Goal: Task Accomplishment & Management: Complete application form

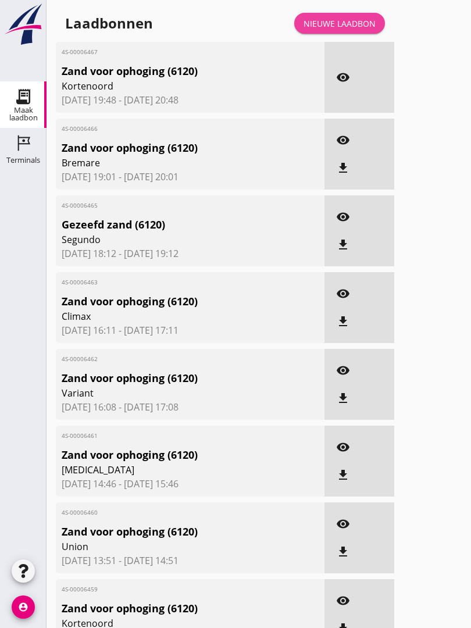
click at [356, 30] on div "Nieuwe laadbon" at bounding box center [340, 23] width 72 height 12
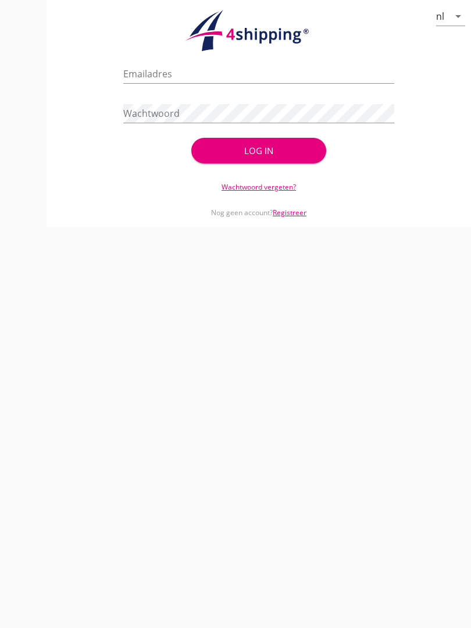
click at [190, 76] on input "Emailadres" at bounding box center [258, 74] width 270 height 19
type input "[EMAIL_ADDRESS][DOMAIN_NAME]"
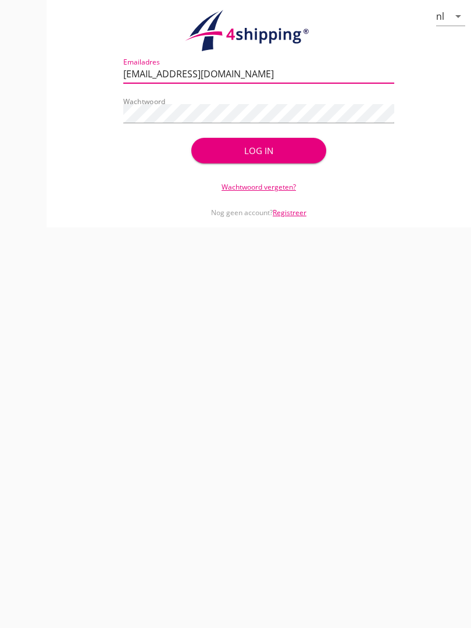
click at [276, 158] on div "Log in" at bounding box center [259, 150] width 98 height 13
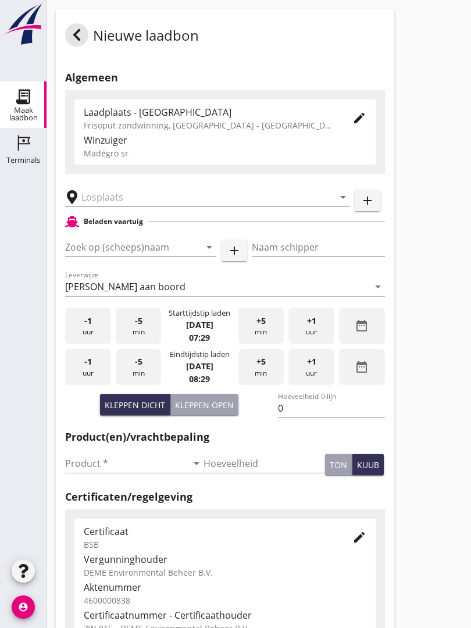
click at [151, 201] on input "text" at bounding box center [199, 197] width 236 height 19
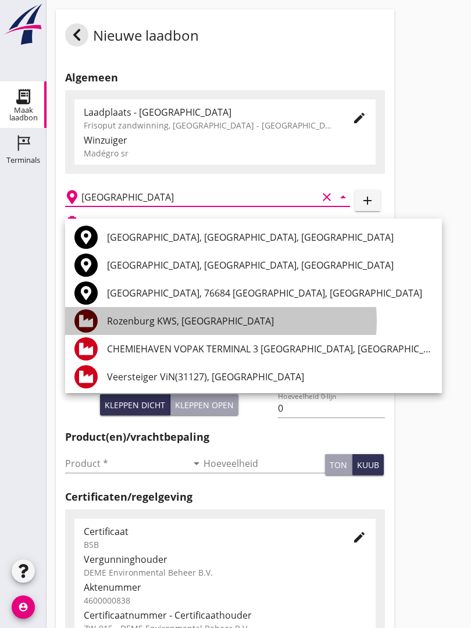
click at [221, 315] on div "Rozenburg KWS, [GEOGRAPHIC_DATA]" at bounding box center [270, 321] width 326 height 14
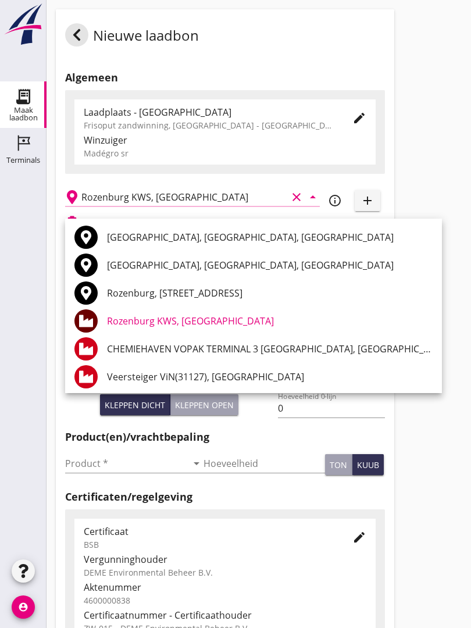
type input "Rozenburg KWS, [GEOGRAPHIC_DATA]"
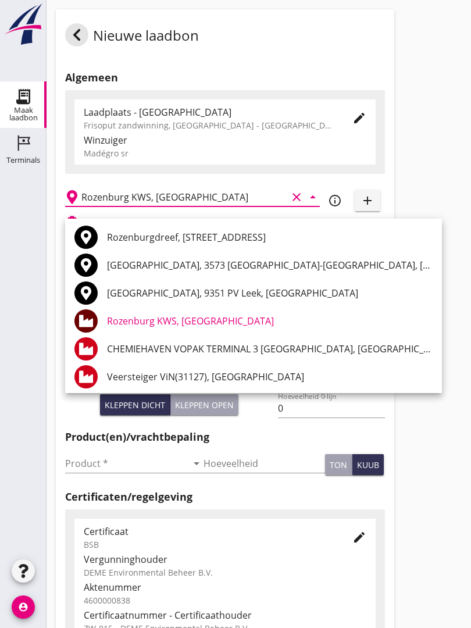
click at [430, 249] on div "Nieuwe laadbon Algemeen Laadplaats - [GEOGRAPHIC_DATA] Frisoput zandwinning, [G…" at bounding box center [259, 411] width 424 height 822
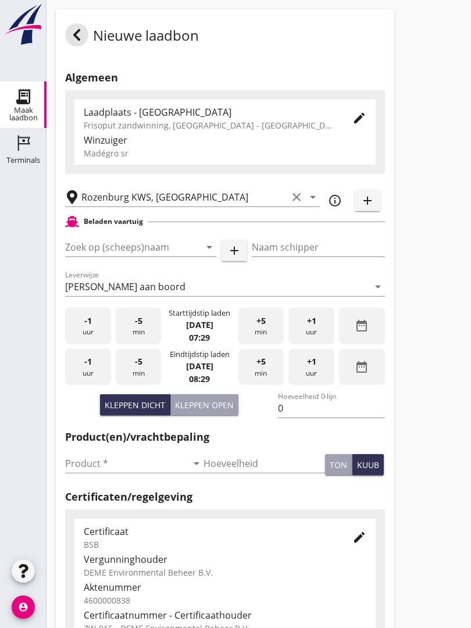
click at [117, 245] on div "Zoek op (scheeps)naam arrow_drop_down add" at bounding box center [156, 249] width 182 height 37
click at [129, 256] on input "Zoek op (scheeps)naam" at bounding box center [124, 247] width 119 height 19
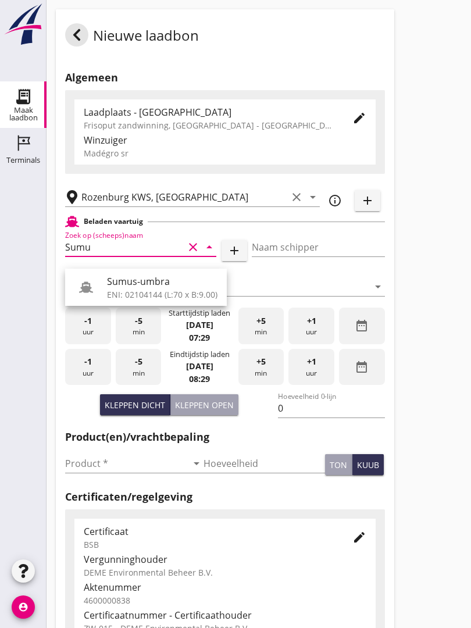
click at [158, 283] on div "Sumus-umbra" at bounding box center [162, 281] width 110 height 14
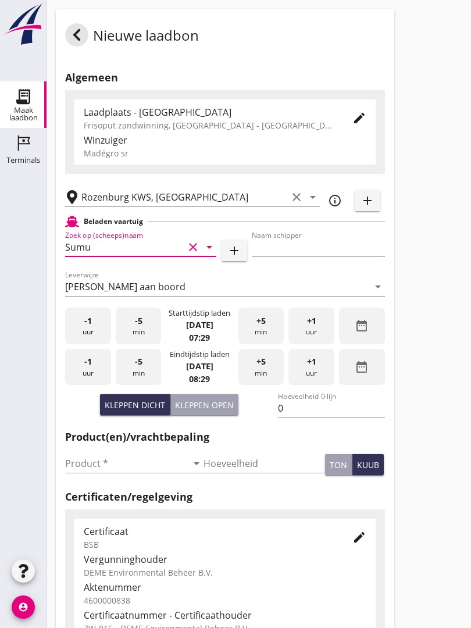
type input "Sumus-umbra"
type input "Hein"
type input "600"
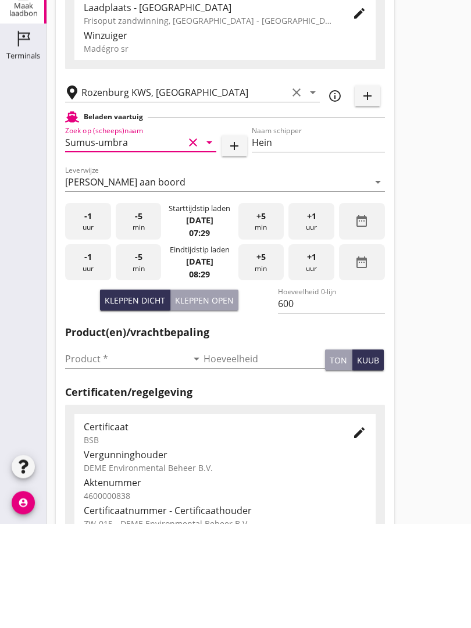
click at [90, 454] on input "Product *" at bounding box center [126, 463] width 122 height 19
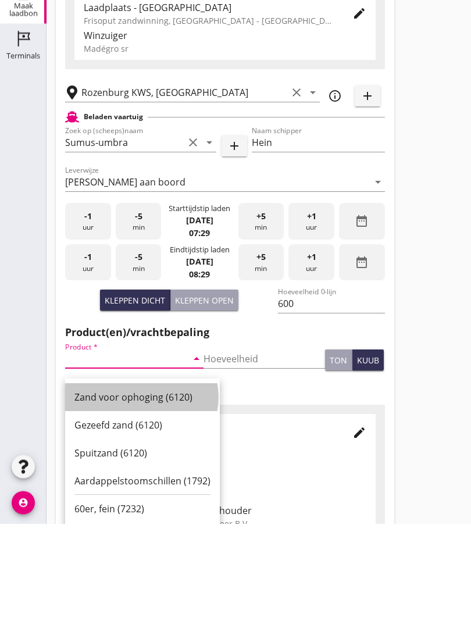
click at [133, 495] on div "Zand voor ophoging (6120)" at bounding box center [142, 502] width 136 height 14
type input "Zand voor ophoging (6120)"
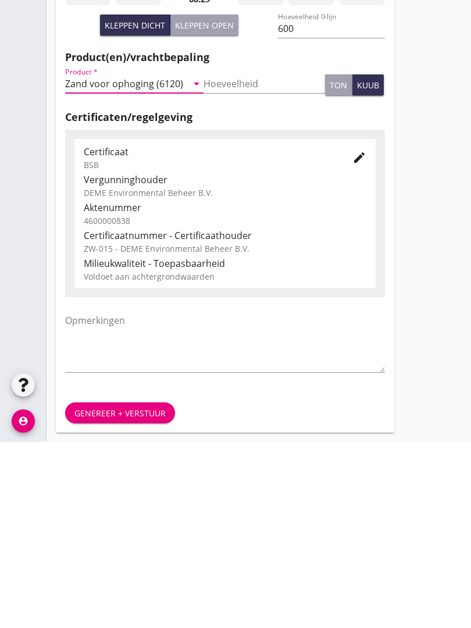
scroll to position [204, 0]
click at [116, 593] on div "Genereer + verstuur" at bounding box center [119, 599] width 91 height 12
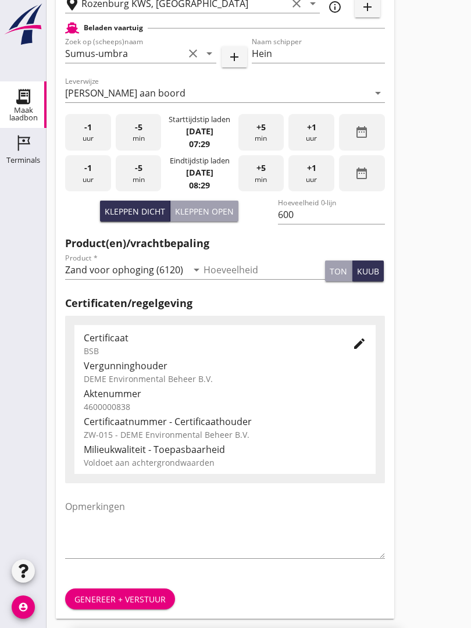
click at [333, 604] on div "Genereer + verstuur" at bounding box center [225, 599] width 338 height 40
click at [133, 599] on div "Genereer + verstuur" at bounding box center [119, 599] width 91 height 12
